Goal: Transaction & Acquisition: Obtain resource

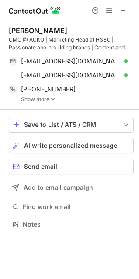
scroll to position [218, 139]
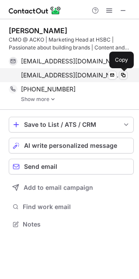
click at [122, 73] on span at bounding box center [123, 75] width 7 height 7
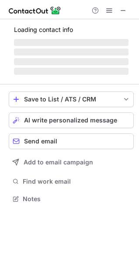
scroll to position [198, 139]
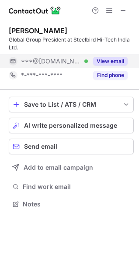
click at [117, 60] on button "View email" at bounding box center [110, 61] width 35 height 9
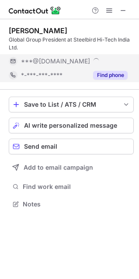
click at [118, 73] on button "Find phone" at bounding box center [110, 75] width 35 height 9
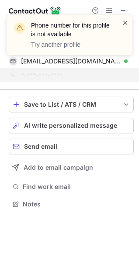
click at [127, 20] on span at bounding box center [125, 22] width 7 height 9
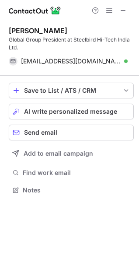
scroll to position [184, 139]
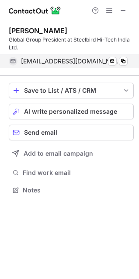
click at [119, 63] on div "jainshaily112008@yahoo.com Verified" at bounding box center [74, 61] width 107 height 8
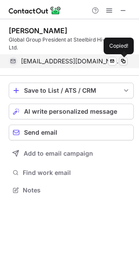
click at [122, 61] on span at bounding box center [123, 61] width 7 height 7
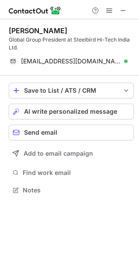
drag, startPoint x: 77, startPoint y: 28, endPoint x: 15, endPoint y: 30, distance: 62.1
click at [10, 31] on div "Shailendra Jain" at bounding box center [71, 30] width 125 height 9
copy div "Shailendra Jain"
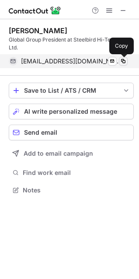
click at [125, 61] on span at bounding box center [123, 61] width 7 height 7
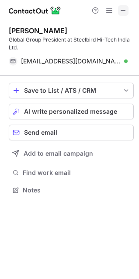
click at [124, 8] on span at bounding box center [123, 10] width 7 height 7
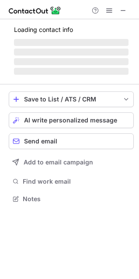
scroll to position [218, 139]
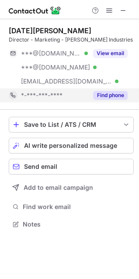
click at [108, 99] on button "Find phone" at bounding box center [110, 95] width 35 height 9
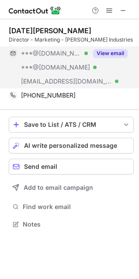
click at [112, 56] on button "View email" at bounding box center [110, 53] width 35 height 9
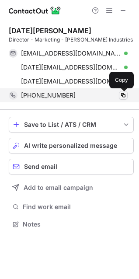
click at [121, 94] on span at bounding box center [123, 95] width 7 height 7
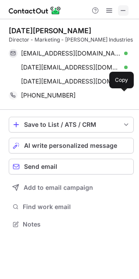
click at [125, 10] on span at bounding box center [123, 10] width 7 height 7
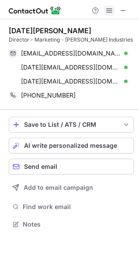
click at [107, 10] on span at bounding box center [109, 10] width 7 height 7
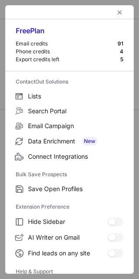
drag, startPoint x: 128, startPoint y: 134, endPoint x: 131, endPoint y: 148, distance: 14.3
click at [131, 149] on div "Free Plan Email credits 91 Phone credits 4 Export credits left 5 ContactOut Sol…" at bounding box center [69, 139] width 129 height 269
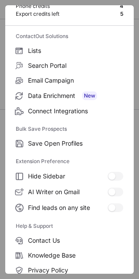
scroll to position [85, 0]
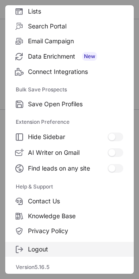
click at [55, 253] on label "Logout" at bounding box center [69, 249] width 129 height 15
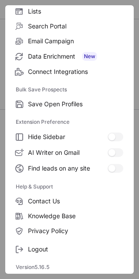
scroll to position [0, 0]
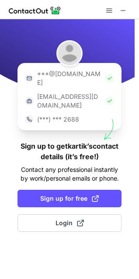
drag, startPoint x: 83, startPoint y: 181, endPoint x: 98, endPoint y: 242, distance: 63.5
click at [98, 242] on div "***@gmail.com ***@company.com (***) *** 2688 Sign up to get kartik’s contact de…" at bounding box center [69, 149] width 139 height 260
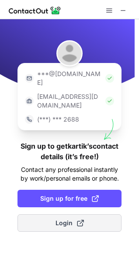
click at [84, 214] on button "Login" at bounding box center [69, 222] width 104 height 17
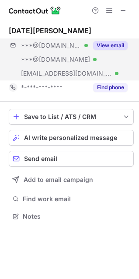
scroll to position [210, 139]
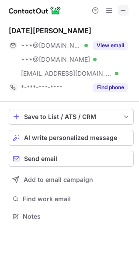
click at [128, 8] on button at bounding box center [123, 10] width 10 height 10
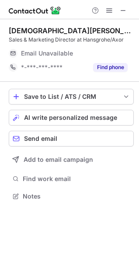
scroll to position [4, 4]
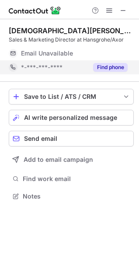
click at [112, 68] on button "Find phone" at bounding box center [110, 67] width 35 height 9
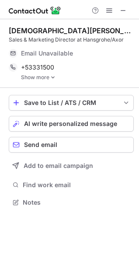
scroll to position [196, 139]
click at [51, 78] on img at bounding box center [52, 77] width 5 height 6
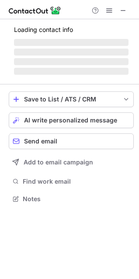
scroll to position [4, 4]
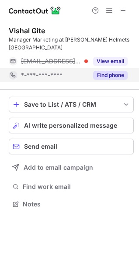
click at [105, 71] on button "Find phone" at bounding box center [110, 75] width 35 height 9
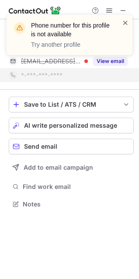
click at [125, 20] on span at bounding box center [125, 22] width 7 height 9
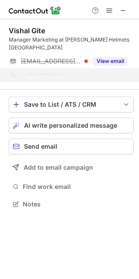
click at [124, 7] on div "Phone number for this profile is not available Try another profile" at bounding box center [70, 38] width 140 height 65
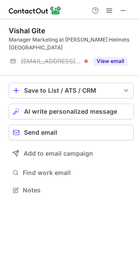
scroll to position [176, 139]
click at [124, 11] on div "Phone number for this profile is not available Try another profile" at bounding box center [70, 14] width 140 height 17
click at [122, 9] on span at bounding box center [123, 10] width 7 height 7
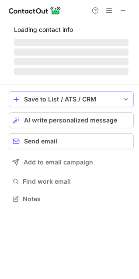
scroll to position [4, 4]
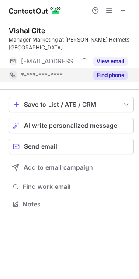
click at [117, 71] on button "Find phone" at bounding box center [110, 75] width 35 height 9
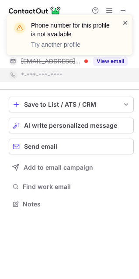
click at [125, 23] on span at bounding box center [125, 22] width 7 height 9
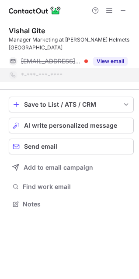
click at [124, 9] on div "Phone number for this profile is not available Try another profile" at bounding box center [70, 38] width 140 height 65
click at [122, 11] on div "Phone number for this profile is not available Try another profile" at bounding box center [70, 38] width 140 height 65
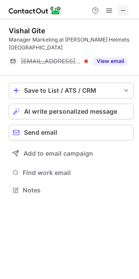
click at [122, 10] on span at bounding box center [123, 10] width 7 height 7
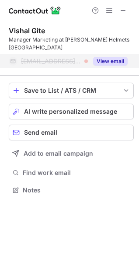
click at [123, 57] on button "View email" at bounding box center [110, 61] width 35 height 9
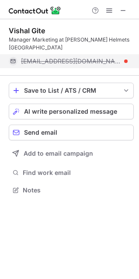
click at [72, 57] on span "vishal@vegaauto.com" at bounding box center [71, 61] width 100 height 8
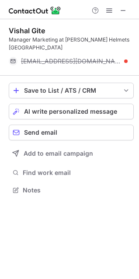
drag, startPoint x: 19, startPoint y: 51, endPoint x: 75, endPoint y: 36, distance: 57.5
click at [75, 36] on div "Vishal Gite Manager Marketing at Vega Helmets India vishal@vegaauto.com" at bounding box center [71, 47] width 125 height 42
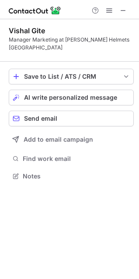
scroll to position [190, 139]
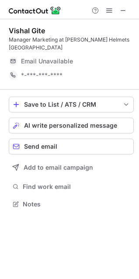
scroll to position [190, 139]
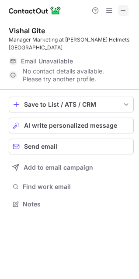
click at [120, 12] on span at bounding box center [123, 10] width 7 height 7
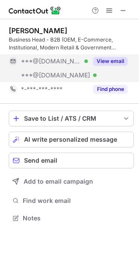
scroll to position [212, 139]
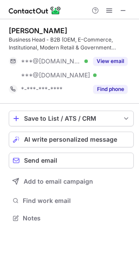
drag, startPoint x: 96, startPoint y: 31, endPoint x: 10, endPoint y: 28, distance: 85.8
click at [10, 28] on div "Jaideep Singh Ahluwalia" at bounding box center [71, 30] width 125 height 9
copy div "Jaideep Singh Ahluwalia"
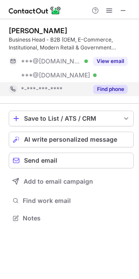
click at [108, 90] on button "Find phone" at bounding box center [110, 89] width 35 height 9
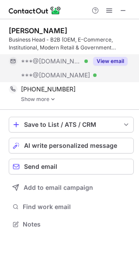
scroll to position [218, 139]
click at [108, 63] on button "View email" at bounding box center [110, 61] width 35 height 9
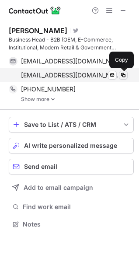
click at [123, 74] on span at bounding box center [123, 75] width 7 height 7
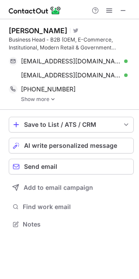
click at [41, 98] on link "Show more" at bounding box center [77, 99] width 113 height 6
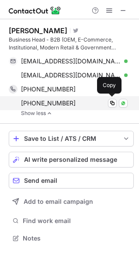
scroll to position [232, 139]
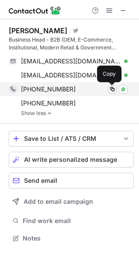
click at [112, 91] on span at bounding box center [112, 89] width 7 height 7
click at [112, 90] on span at bounding box center [112, 89] width 7 height 7
